Goal: Information Seeking & Learning: Stay updated

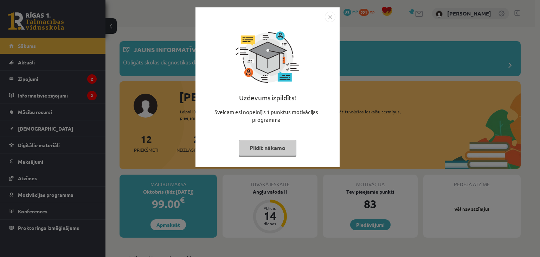
click at [276, 148] on button "Pildīt nākamo" at bounding box center [268, 148] width 58 height 16
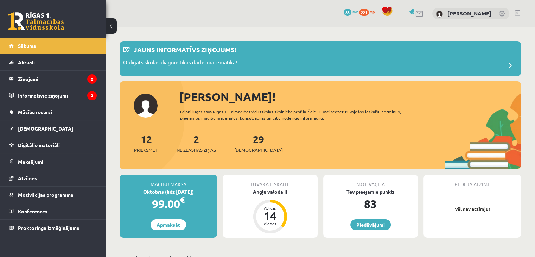
click at [206, 142] on div "2 Neizlasītās ziņas" at bounding box center [196, 143] width 39 height 22
click at [199, 142] on link "2 Neizlasītās ziņas" at bounding box center [196, 143] width 39 height 21
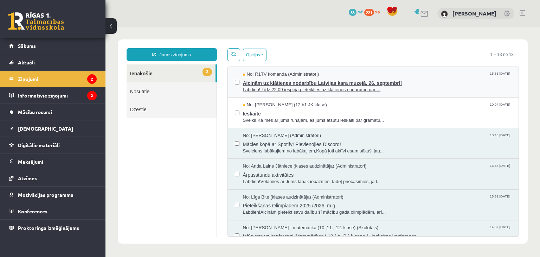
click at [281, 87] on span "Labdien! Līdz 22.09 iespēja pieteikties uz klātienes nodarbību par ..." at bounding box center [377, 90] width 269 height 7
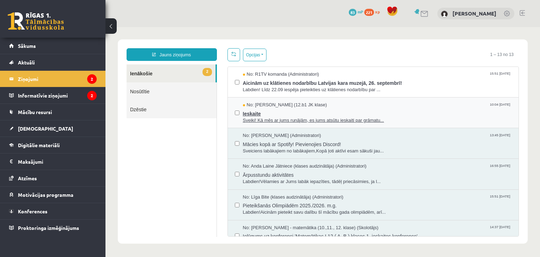
click at [288, 117] on span "Sveiki! Kā mēs ar jums runājām, es jums atsūtu ieskaiti par grāmatu..." at bounding box center [377, 120] width 269 height 7
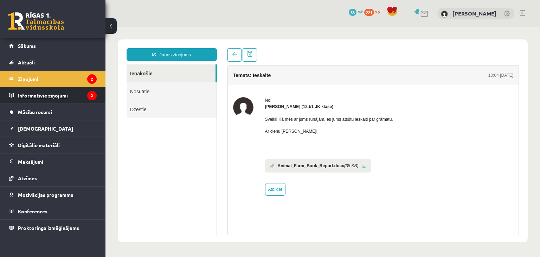
click at [31, 98] on legend "Informatīvie ziņojumi 2" at bounding box center [57, 95] width 79 height 16
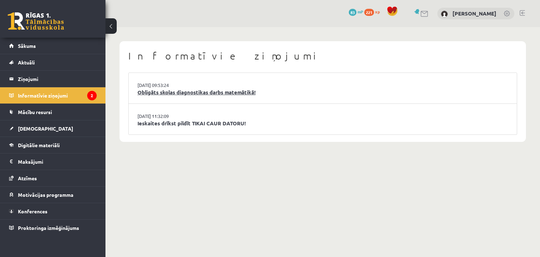
click at [168, 91] on link "Obligāts skolas diagnostikas darbs matemātikā!" at bounding box center [323, 92] width 371 height 8
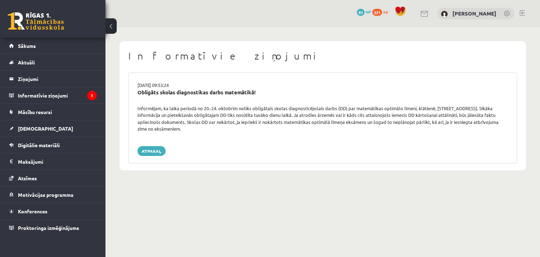
drag, startPoint x: 158, startPoint y: 108, endPoint x: 276, endPoint y: 128, distance: 119.8
click at [281, 128] on div "Informējam, ka laika periodā no 20.-24. oktobrim notiks obligātais skolas diagn…" at bounding box center [322, 118] width 381 height 27
drag, startPoint x: 260, startPoint y: 129, endPoint x: 250, endPoint y: 129, distance: 10.2
click at [260, 130] on div "Informējam, ka laika periodā no 20.-24. oktobrim notiks obligātais skolas diagn…" at bounding box center [322, 118] width 381 height 27
click at [216, 159] on div "16.09.2025 09:53:24 Obligāts skolas diagnostikas darbs matemātikā! Informējam, …" at bounding box center [322, 117] width 389 height 91
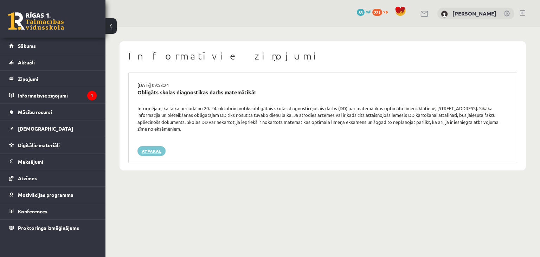
click at [156, 150] on link "Atpakaļ" at bounding box center [152, 151] width 28 height 10
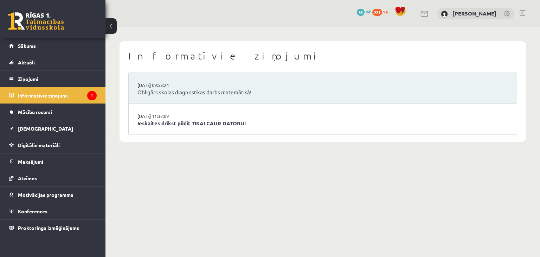
click at [173, 125] on link "Ieskaites drīkst pildīt TIKAI CAUR DATORU!" at bounding box center [323, 123] width 371 height 8
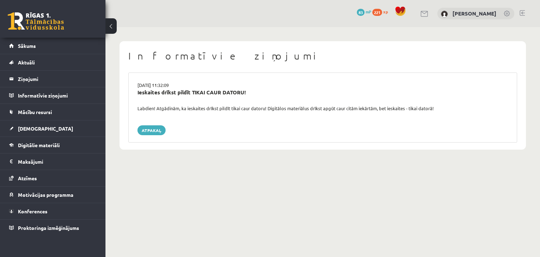
click at [159, 129] on link "Atpakaļ" at bounding box center [152, 130] width 28 height 10
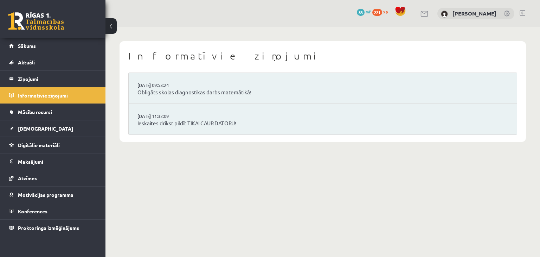
click at [186, 96] on li "[DATE] 09:53:24 Obligāts skolas diagnostikas darbs matemātikā!" at bounding box center [323, 88] width 388 height 31
click at [187, 93] on link "Obligāts skolas diagnostikas darbs matemātikā!" at bounding box center [323, 92] width 371 height 8
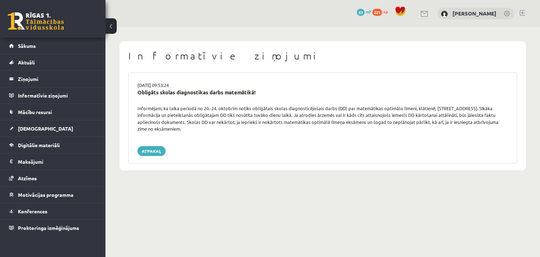
drag, startPoint x: 134, startPoint y: 112, endPoint x: 130, endPoint y: 111, distance: 4.6
click at [130, 113] on div "[DATE] 09:53:24 Obligāts skolas diagnostikas darbs matemātikā! Informējam, ka l…" at bounding box center [322, 117] width 389 height 91
drag, startPoint x: 131, startPoint y: 100, endPoint x: 179, endPoint y: 129, distance: 55.7
click at [179, 129] on div "[DATE] 09:53:24 Obligāts skolas diagnostikas darbs matemātikā! Informējam, ka l…" at bounding box center [322, 117] width 389 height 91
click at [134, 14] on div "0 Dāvanas 83 mP 221 xp [PERSON_NAME]" at bounding box center [323, 13] width 435 height 27
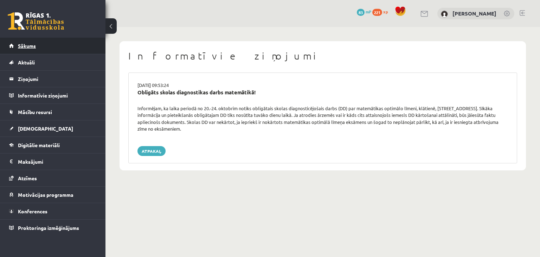
click at [40, 51] on link "Sākums" at bounding box center [53, 46] width 88 height 16
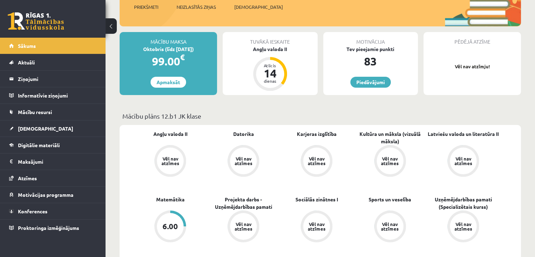
scroll to position [70, 0]
